Goal: Task Accomplishment & Management: Manage account settings

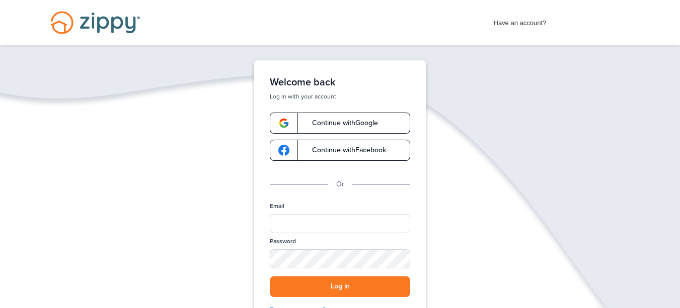
click at [371, 125] on span "Continue with Google" at bounding box center [340, 123] width 76 height 7
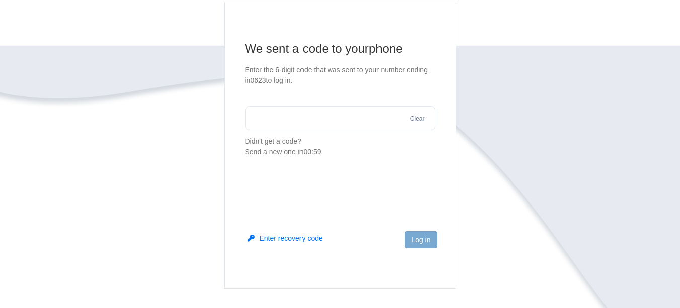
scroll to position [151, 0]
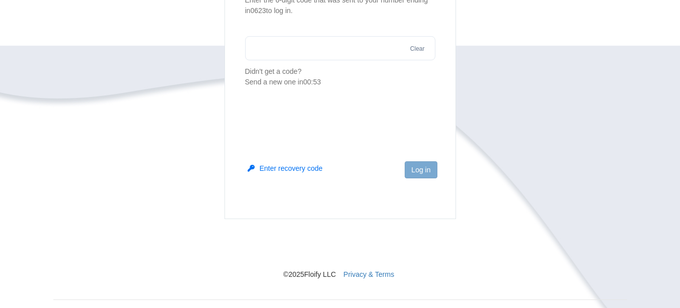
click at [291, 171] on button "Enter recovery code" at bounding box center [285, 169] width 75 height 10
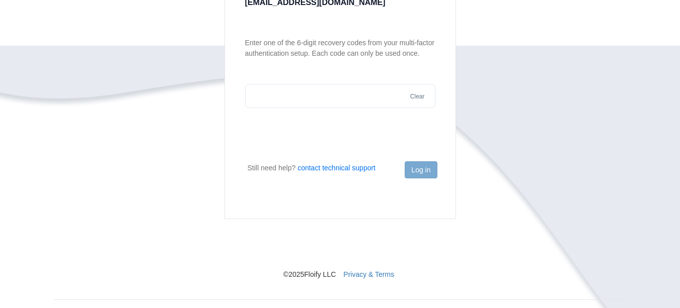
click at [343, 100] on input "text" at bounding box center [340, 96] width 190 height 24
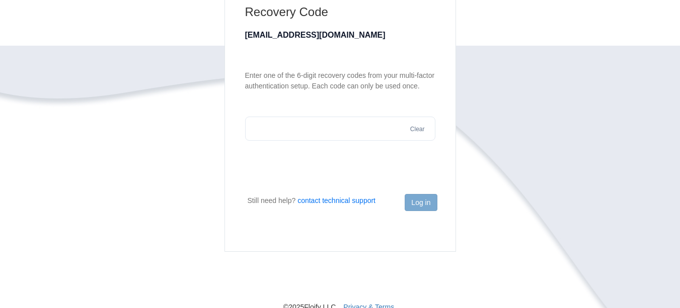
scroll to position [101, 0]
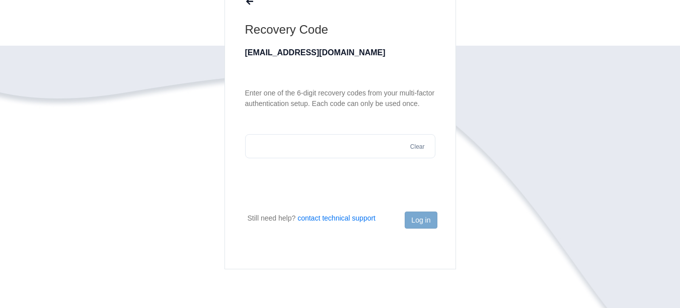
click at [371, 152] on input "text" at bounding box center [340, 146] width 190 height 24
click at [367, 144] on input "text" at bounding box center [340, 146] width 190 height 24
drag, startPoint x: 418, startPoint y: 153, endPoint x: 401, endPoint y: 144, distance: 18.7
click at [418, 153] on input "text" at bounding box center [340, 146] width 190 height 24
drag, startPoint x: 370, startPoint y: 140, endPoint x: 366, endPoint y: 143, distance: 5.7
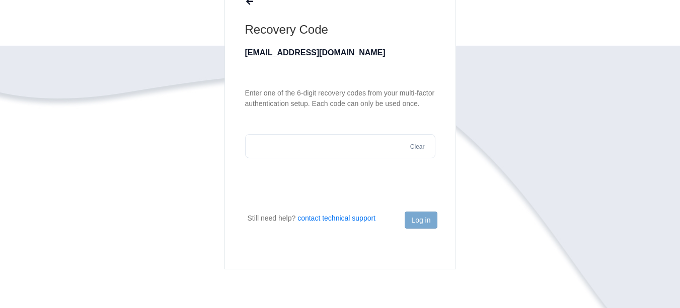
click at [370, 140] on input "text" at bounding box center [340, 146] width 190 height 24
click at [360, 147] on input "text" at bounding box center [340, 146] width 190 height 24
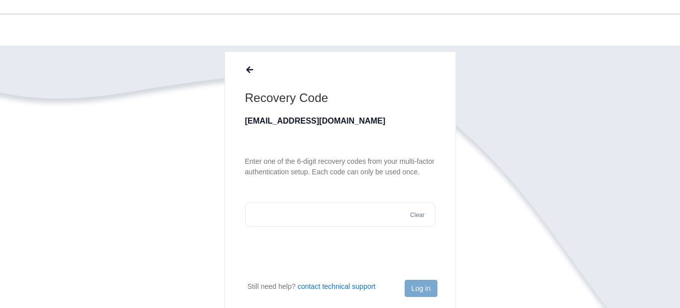
scroll to position [0, 0]
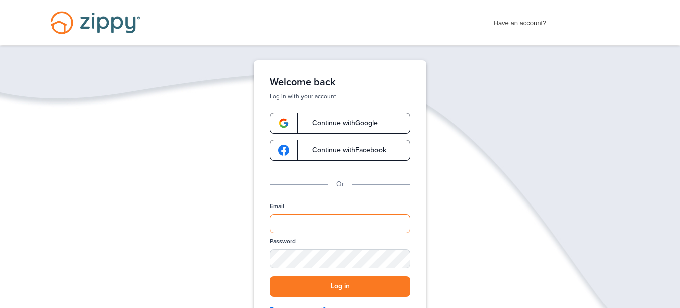
click at [309, 226] on input "Email" at bounding box center [340, 223] width 140 height 19
type input "**********"
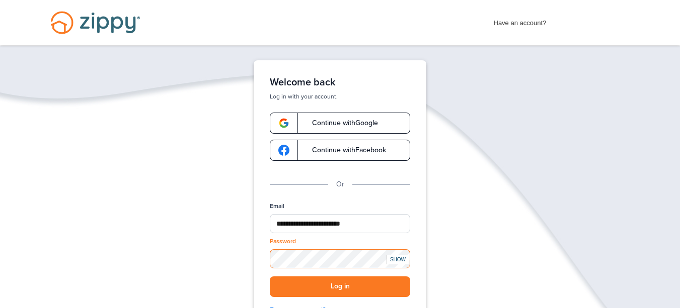
click at [270, 277] on button "Log in" at bounding box center [340, 287] width 140 height 21
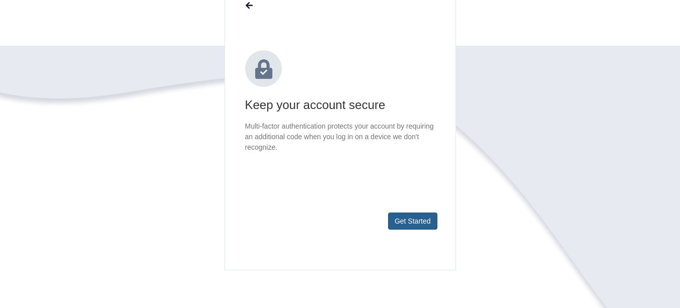
scroll to position [101, 0]
click at [402, 220] on button "Get Started" at bounding box center [412, 220] width 49 height 17
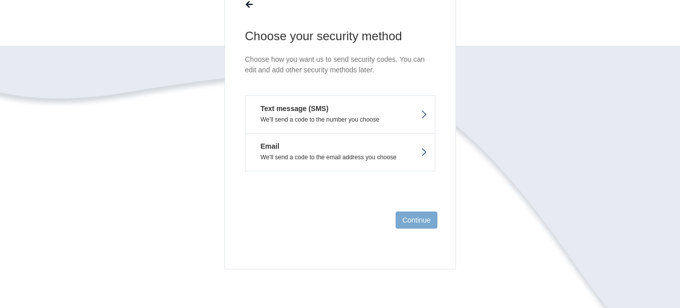
click at [397, 113] on button "Text message (SMS) We'll send a code to the number you choose" at bounding box center [340, 115] width 190 height 38
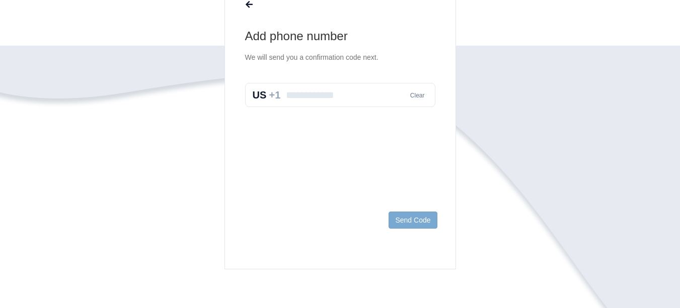
click at [364, 95] on input "text" at bounding box center [340, 95] width 190 height 24
type input "**********"
click at [423, 218] on button "Send Code" at bounding box center [412, 220] width 48 height 17
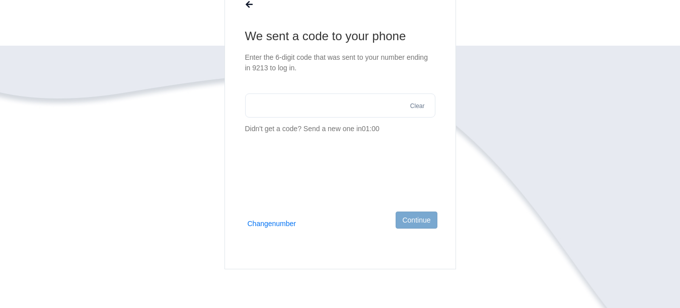
click at [312, 117] on input "text" at bounding box center [340, 106] width 190 height 24
type input "******"
click at [412, 221] on button "Continue" at bounding box center [415, 220] width 41 height 17
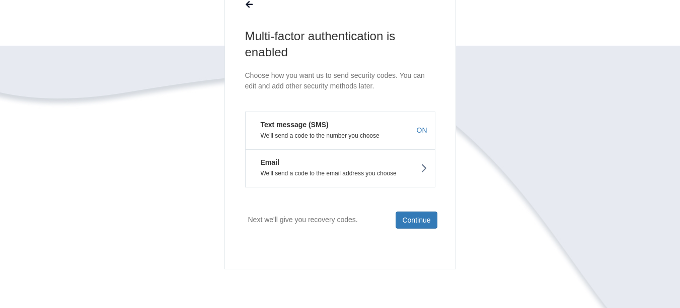
click at [421, 125] on span "ON" at bounding box center [422, 130] width 11 height 10
click at [429, 219] on button "Continue" at bounding box center [415, 220] width 41 height 17
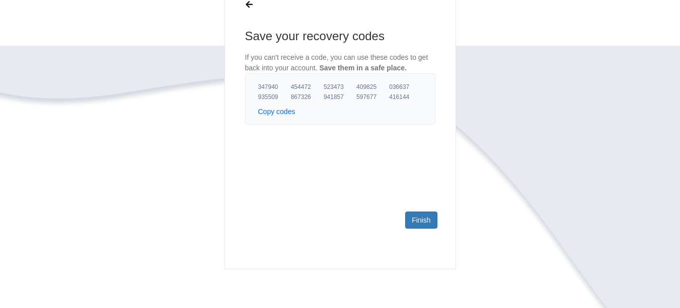
scroll to position [50, 0]
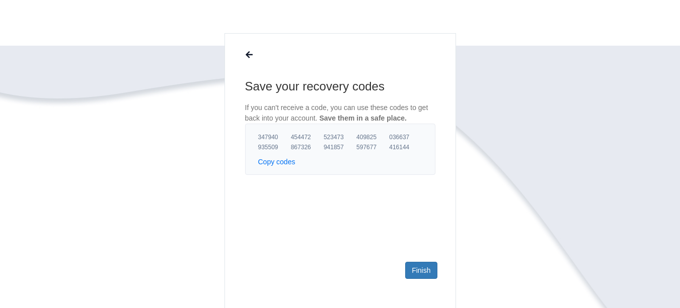
drag, startPoint x: 673, startPoint y: 1, endPoint x: 105, endPoint y: 185, distance: 597.1
click at [430, 270] on link "Finish" at bounding box center [421, 270] width 32 height 17
